Goal: Task Accomplishment & Management: Complete application form

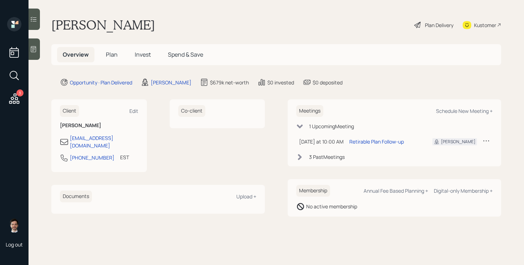
click at [110, 59] on h5 "Plan" at bounding box center [111, 54] width 23 height 15
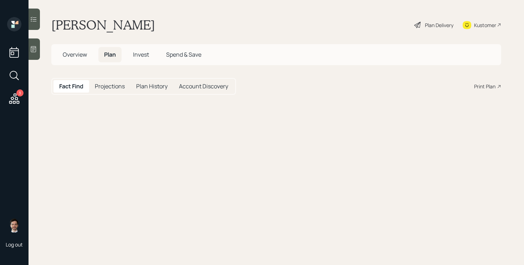
click at [110, 50] on h5 "Plan" at bounding box center [109, 54] width 23 height 15
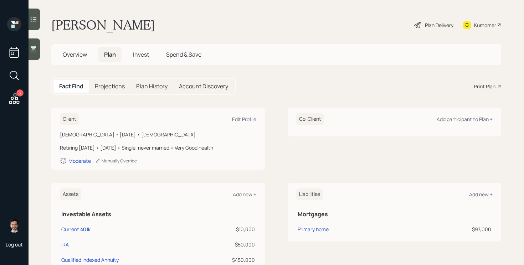
click at [26, 97] on div "3 Log out" at bounding box center [14, 132] width 28 height 265
click at [13, 97] on icon at bounding box center [14, 98] width 10 height 10
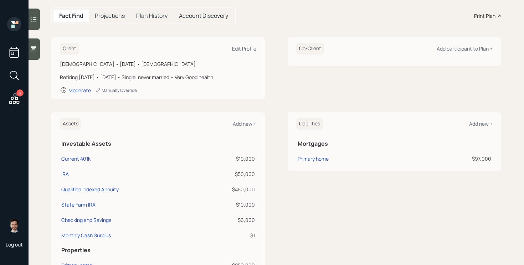
scroll to position [70, 0]
